Goal: Task Accomplishment & Management: Use online tool/utility

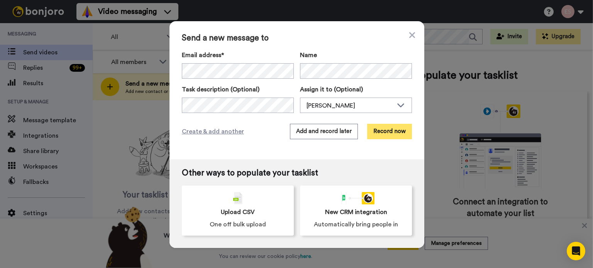
click at [387, 130] on button "Record now" at bounding box center [389, 131] width 45 height 15
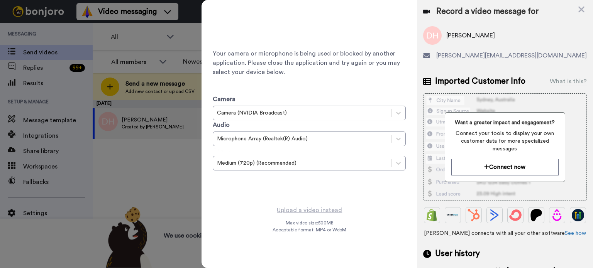
click at [581, 14] on div "Your camera or microphone is being used or blocked by another application. Plea…" at bounding box center [396, 134] width 391 height 268
click at [582, 12] on icon at bounding box center [581, 10] width 8 height 10
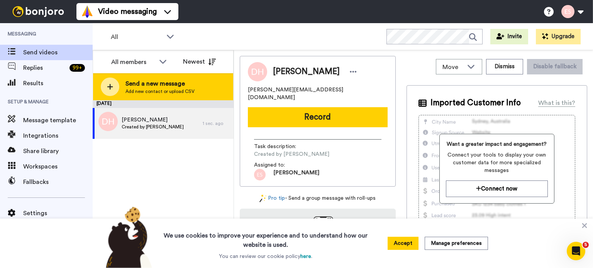
click at [114, 84] on div at bounding box center [110, 87] width 19 height 19
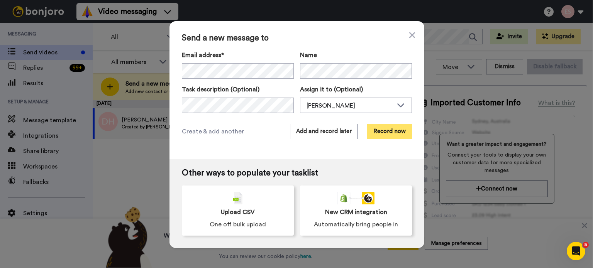
click at [392, 132] on button "Record now" at bounding box center [389, 131] width 45 height 15
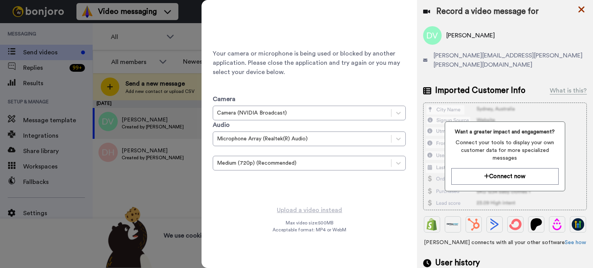
click at [579, 12] on icon at bounding box center [581, 10] width 6 height 6
